Goal: Download file/media

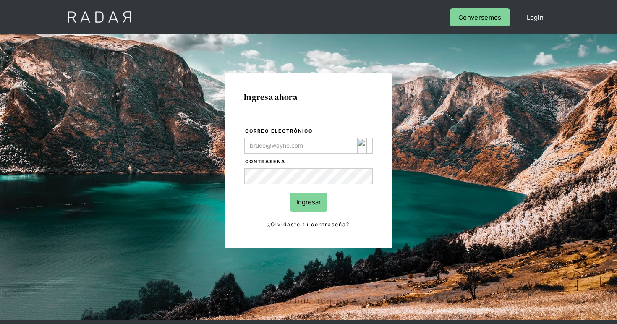
click at [362, 143] on img "Login Form" at bounding box center [362, 146] width 10 height 16
type input "[EMAIL_ADDRESS][DOMAIN_NAME]"
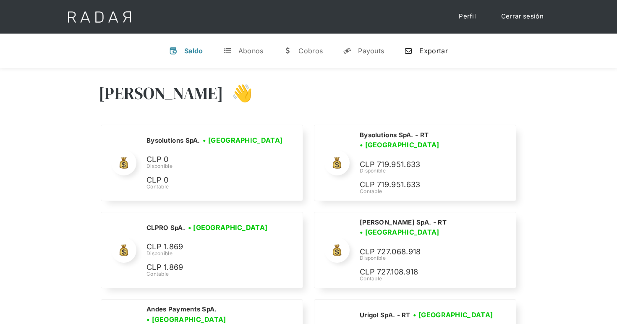
click at [441, 49] on div "Exportar" at bounding box center [433, 51] width 28 height 8
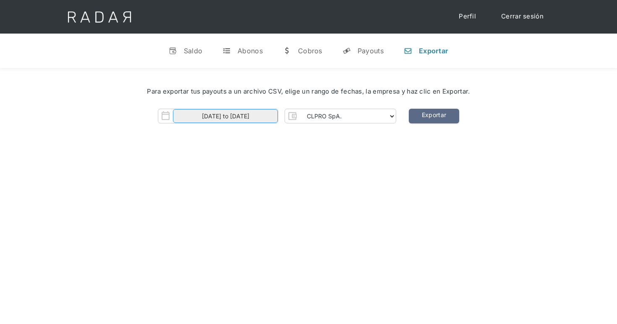
click at [243, 115] on input "01-08-2025 to 17-08-2025" at bounding box center [225, 116] width 105 height 14
click at [339, 102] on div "Para exportar tus payouts a un archivo CSV, elige un rango de fechas, la empres…" at bounding box center [309, 91] width 592 height 35
click at [335, 111] on select "CLPRO SpA. Coster SpA. Urigol SpA. Bysolutions SpA. Clmax SpA. Andes Payments S…" at bounding box center [348, 116] width 96 height 13
select select "clpro-rt"
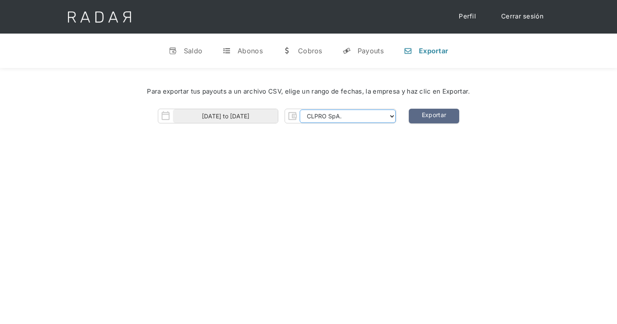
click at [301, 110] on select "CLPRO SpA. Coster SpA. Urigol SpA. Bysolutions SpA. Clmax SpA. Andes Payments S…" at bounding box center [348, 116] width 96 height 13
click at [248, 120] on input "01-08-2025 to 17-08-2025" at bounding box center [225, 116] width 105 height 14
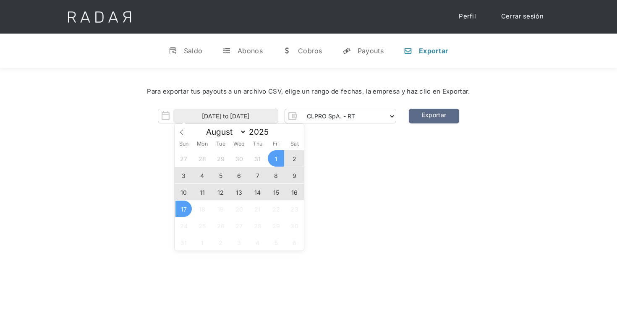
click at [271, 192] on span "15" at bounding box center [276, 192] width 16 height 16
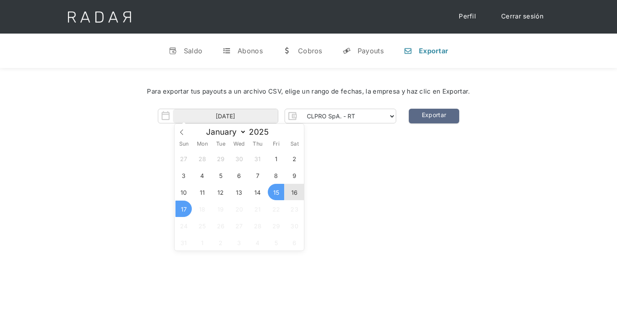
click at [187, 204] on span "17" at bounding box center [183, 209] width 16 height 16
type input "15-08-2025 to 17-08-2025"
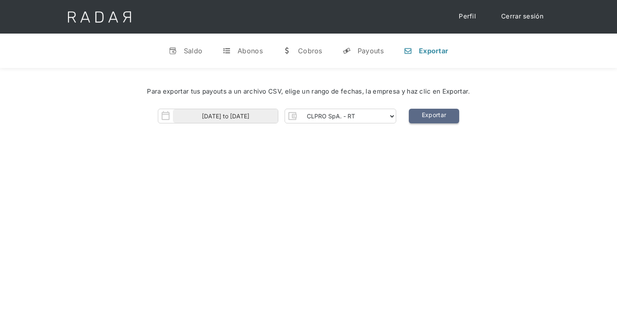
click at [425, 117] on link "Exportar" at bounding box center [434, 116] width 50 height 15
